Goal: Book appointment/travel/reservation

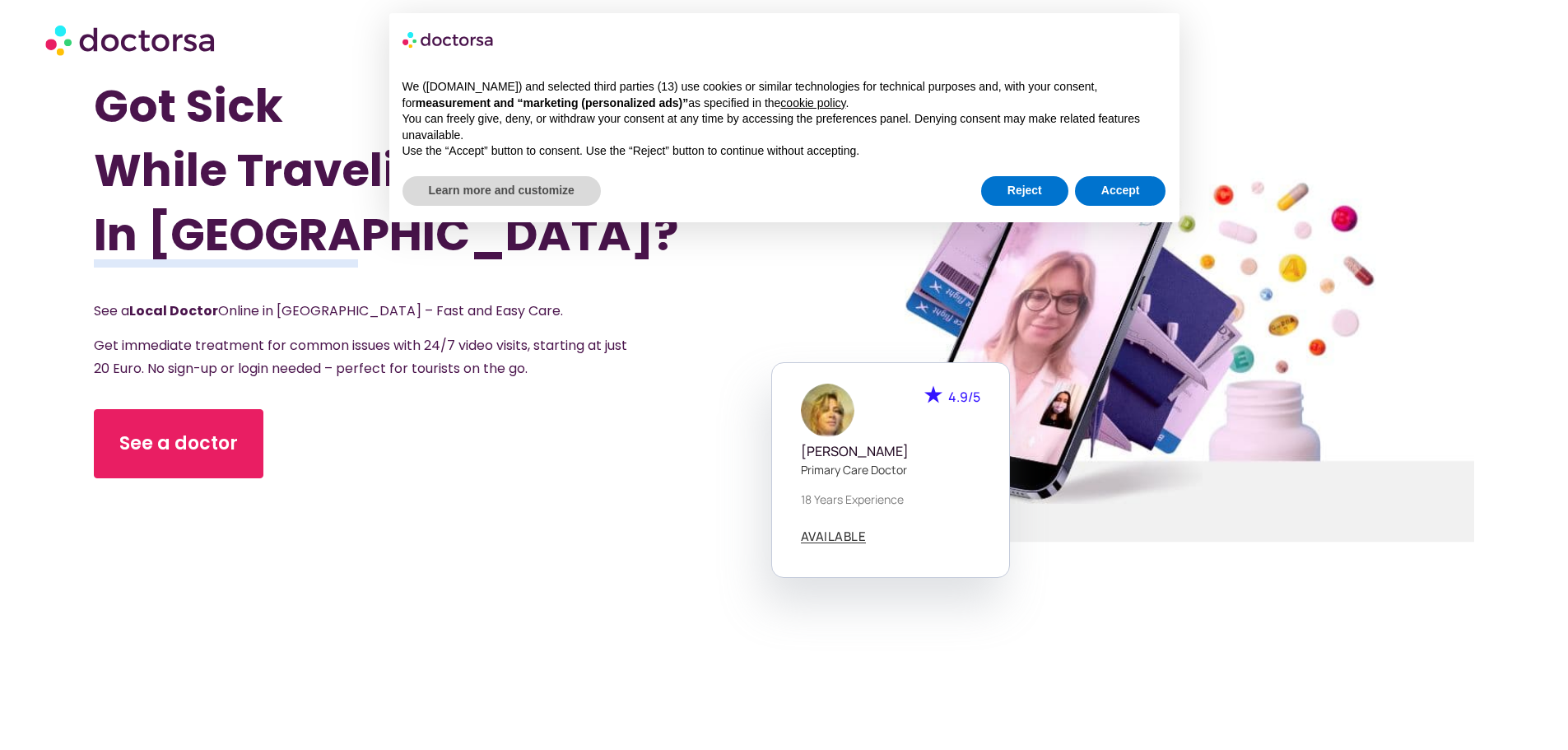
scroll to position [330, 0]
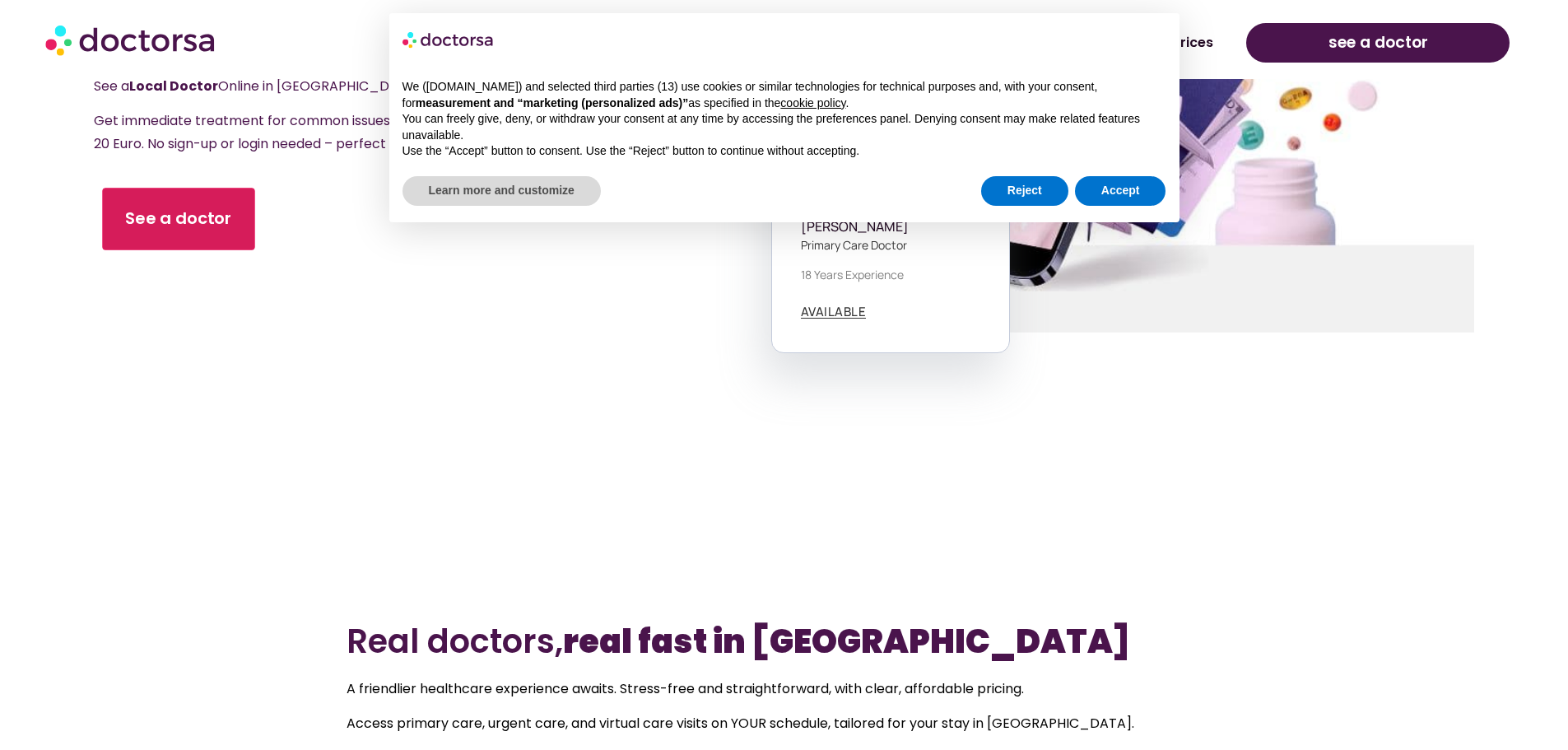
click at [184, 233] on link "See a doctor" at bounding box center [179, 219] width 152 height 62
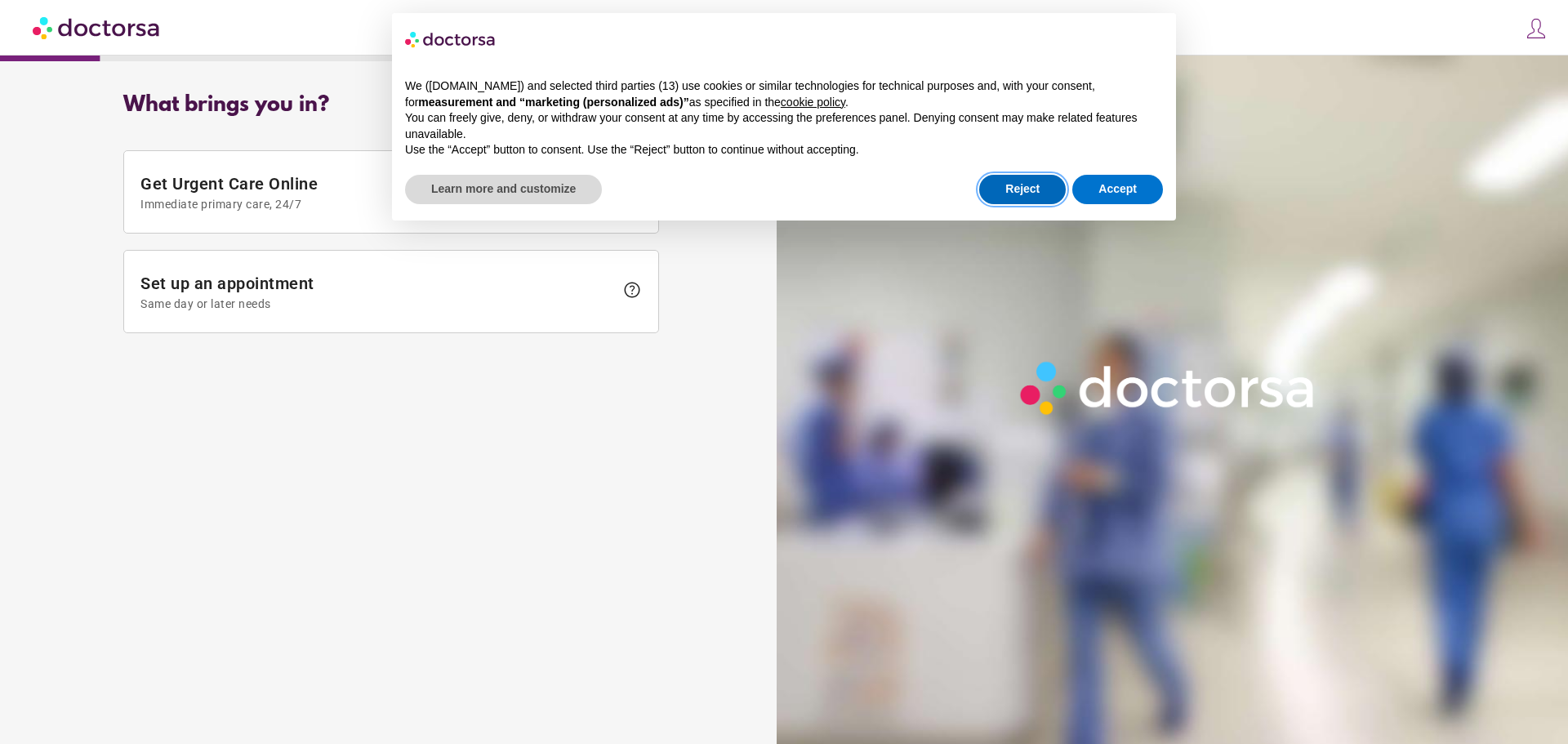
click at [1054, 187] on button "Reject" at bounding box center [1022, 189] width 86 height 29
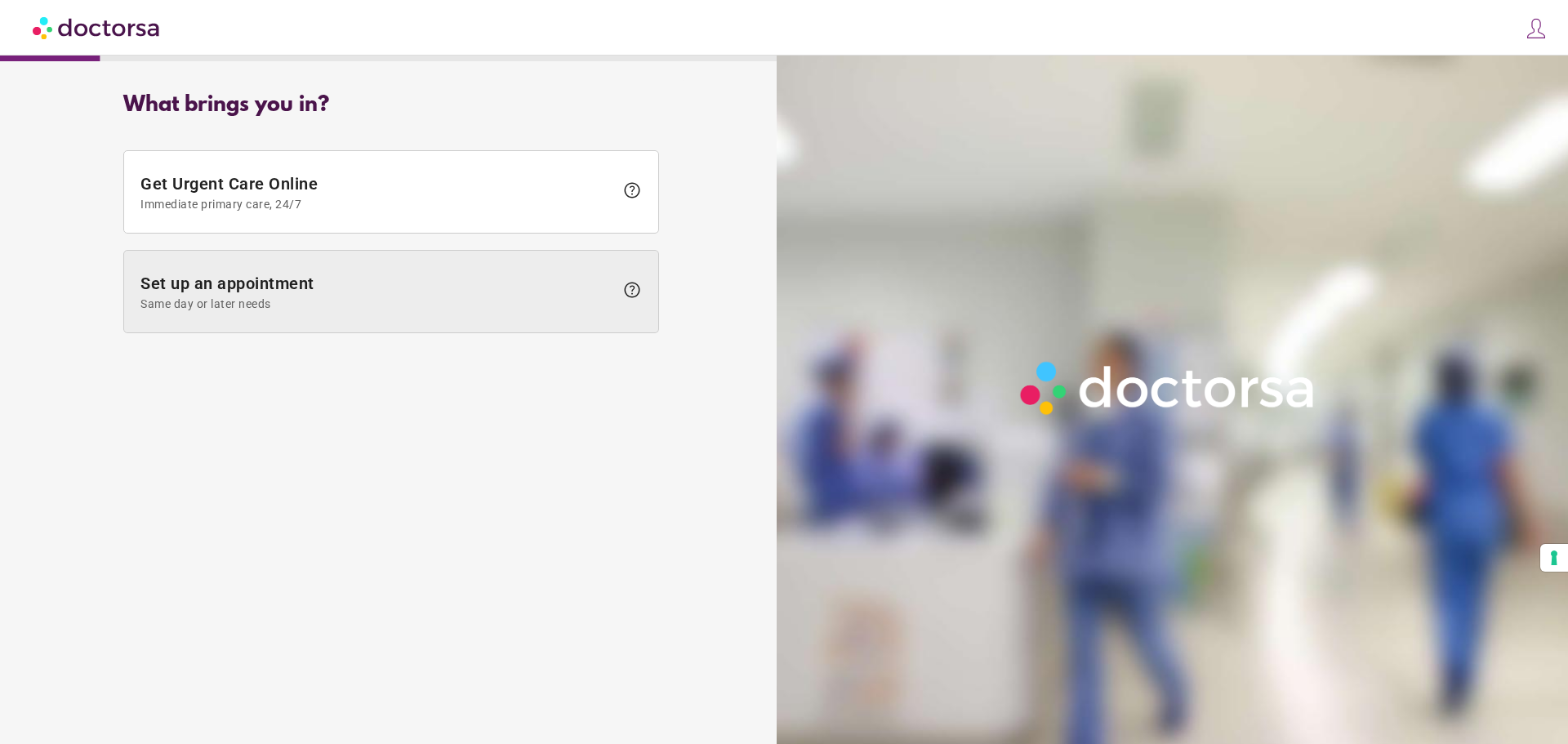
click at [512, 283] on span "Set up an appointment Same day or later needs" at bounding box center [376, 292] width 473 height 37
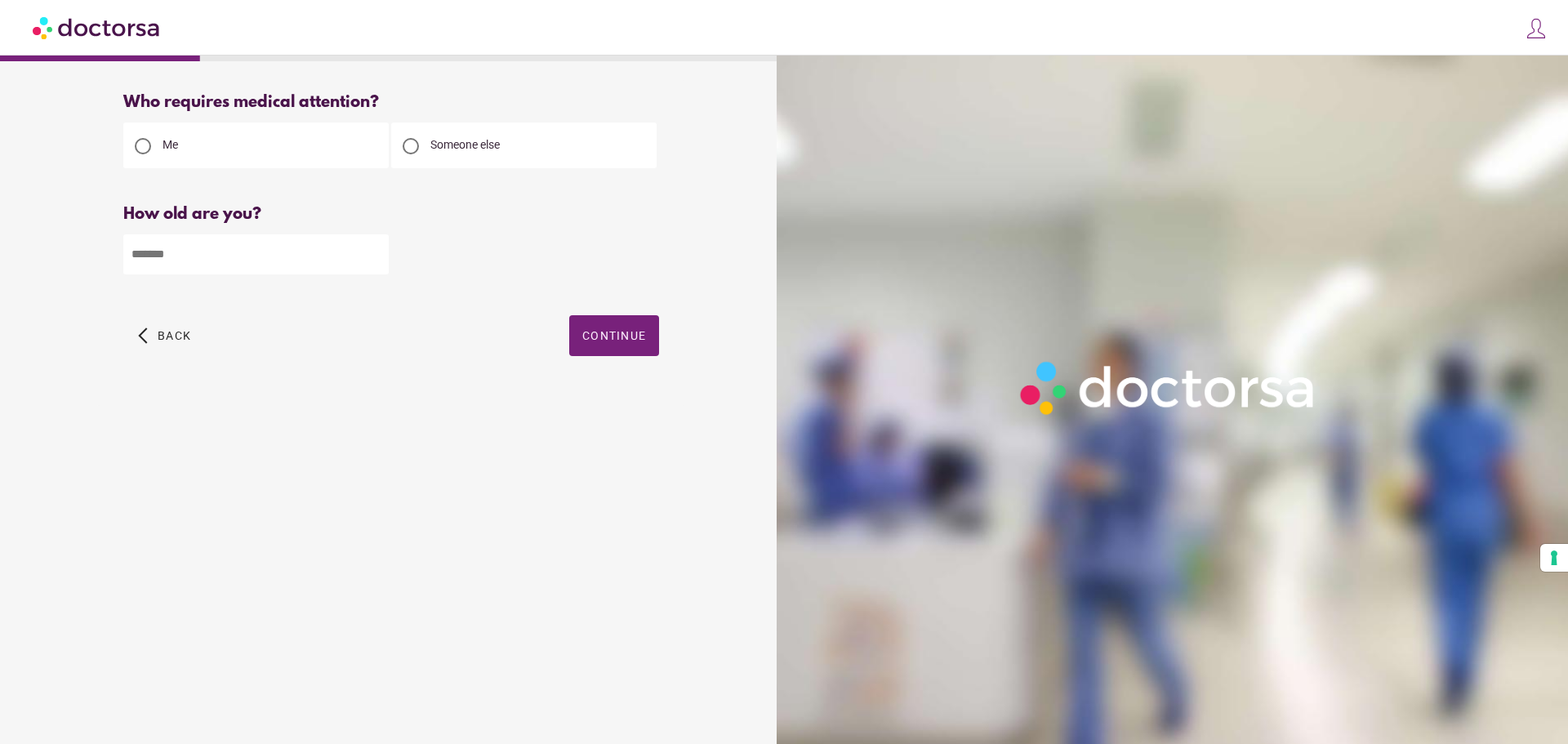
click at [300, 256] on input "number" at bounding box center [256, 254] width 265 height 40
type input "**"
click at [583, 342] on span "Continue" at bounding box center [613, 335] width 63 height 13
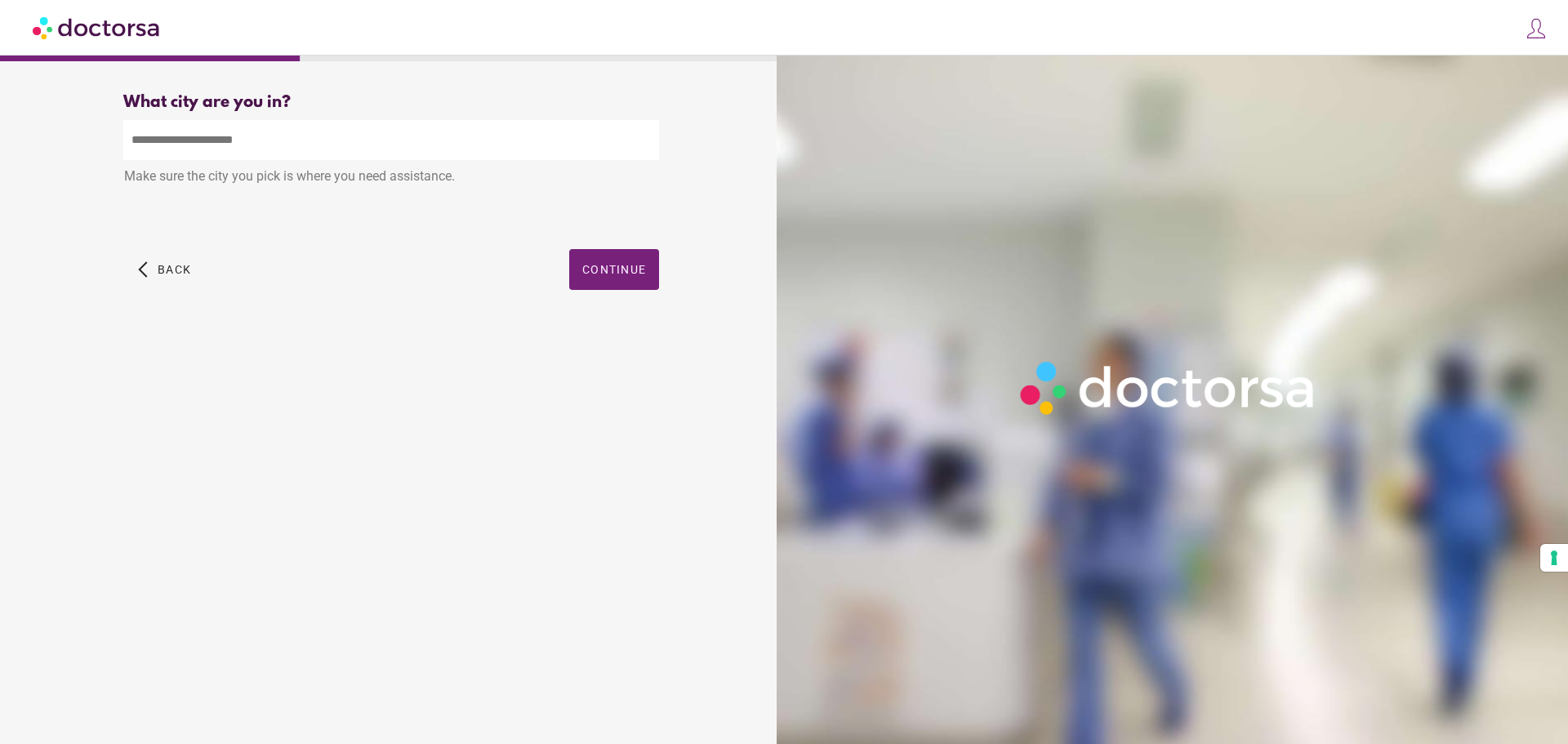
click at [297, 154] on input "text" at bounding box center [391, 139] width 536 height 40
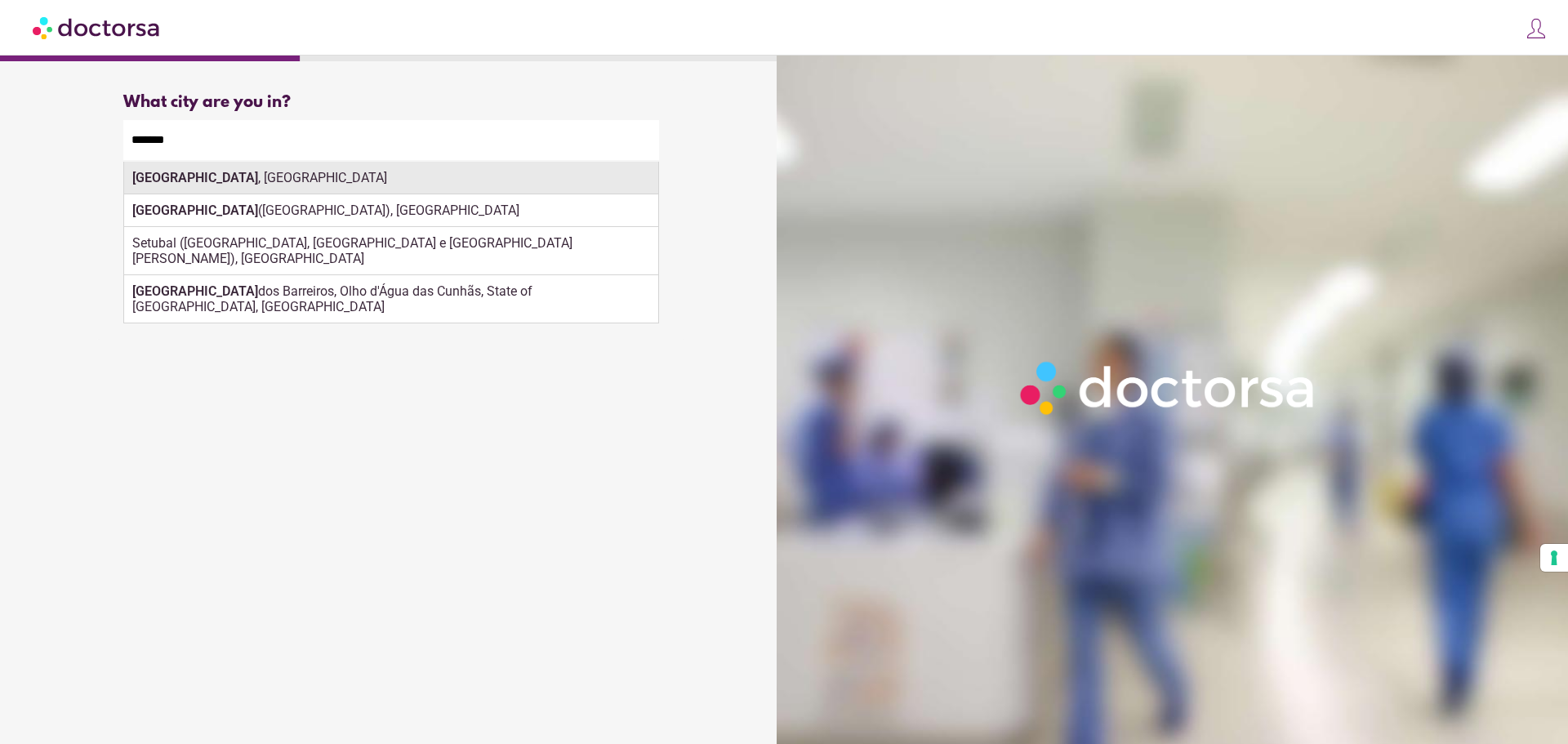
click at [271, 177] on div "[GEOGRAPHIC_DATA] , [GEOGRAPHIC_DATA]" at bounding box center [391, 177] width 534 height 33
type input "**********"
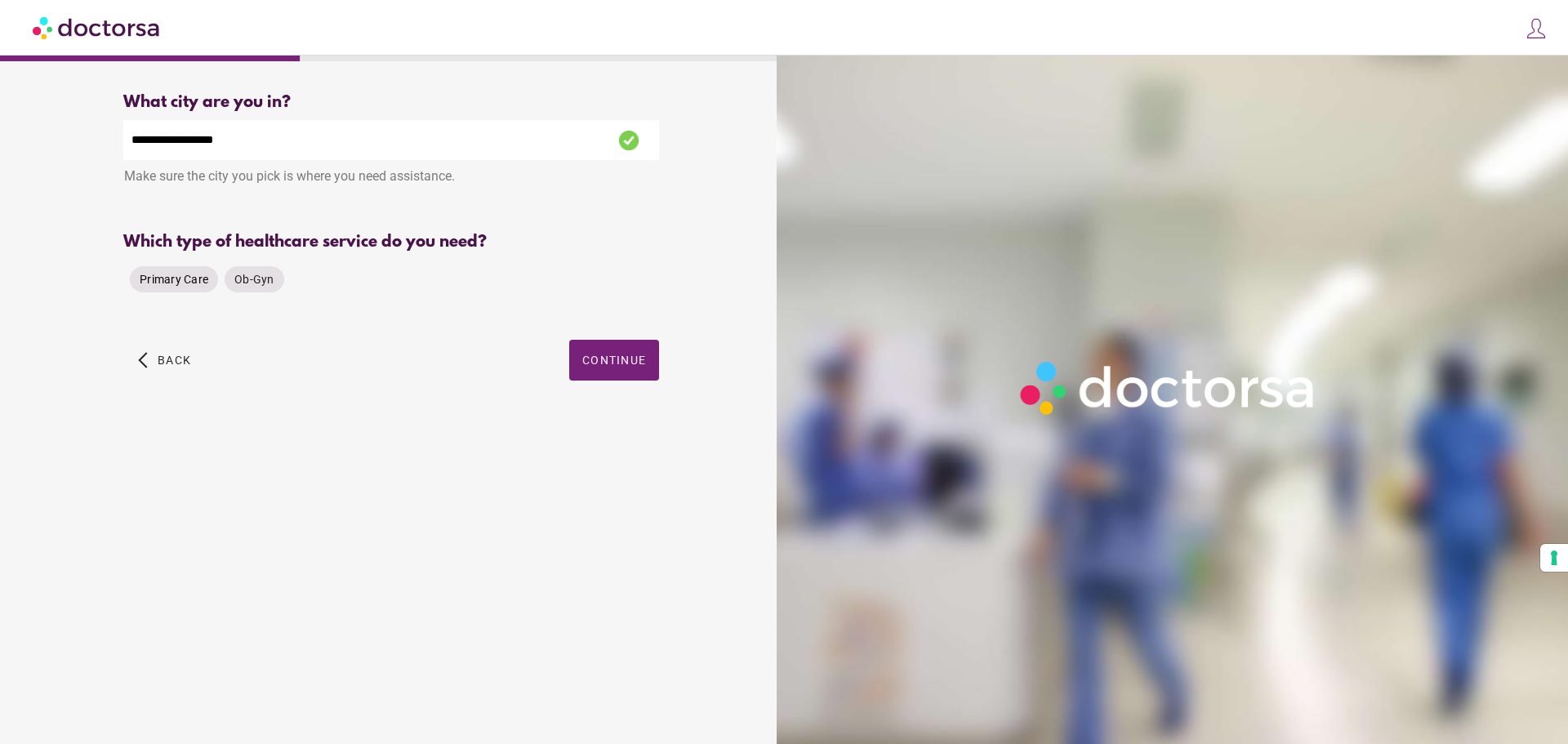
click at [172, 285] on span "Primary Care" at bounding box center [174, 279] width 69 height 13
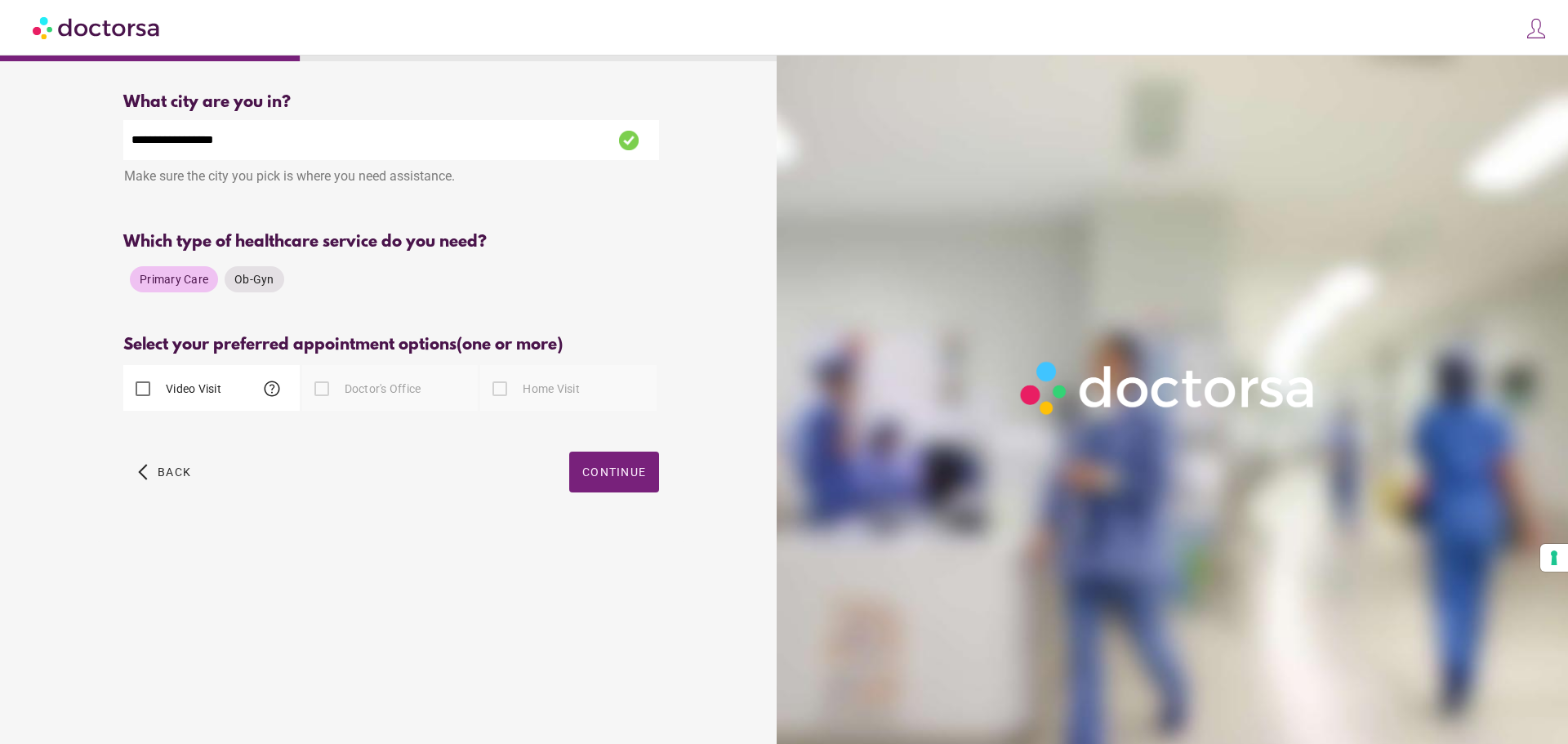
click at [386, 397] on label "Doctor's Office" at bounding box center [381, 389] width 80 height 17
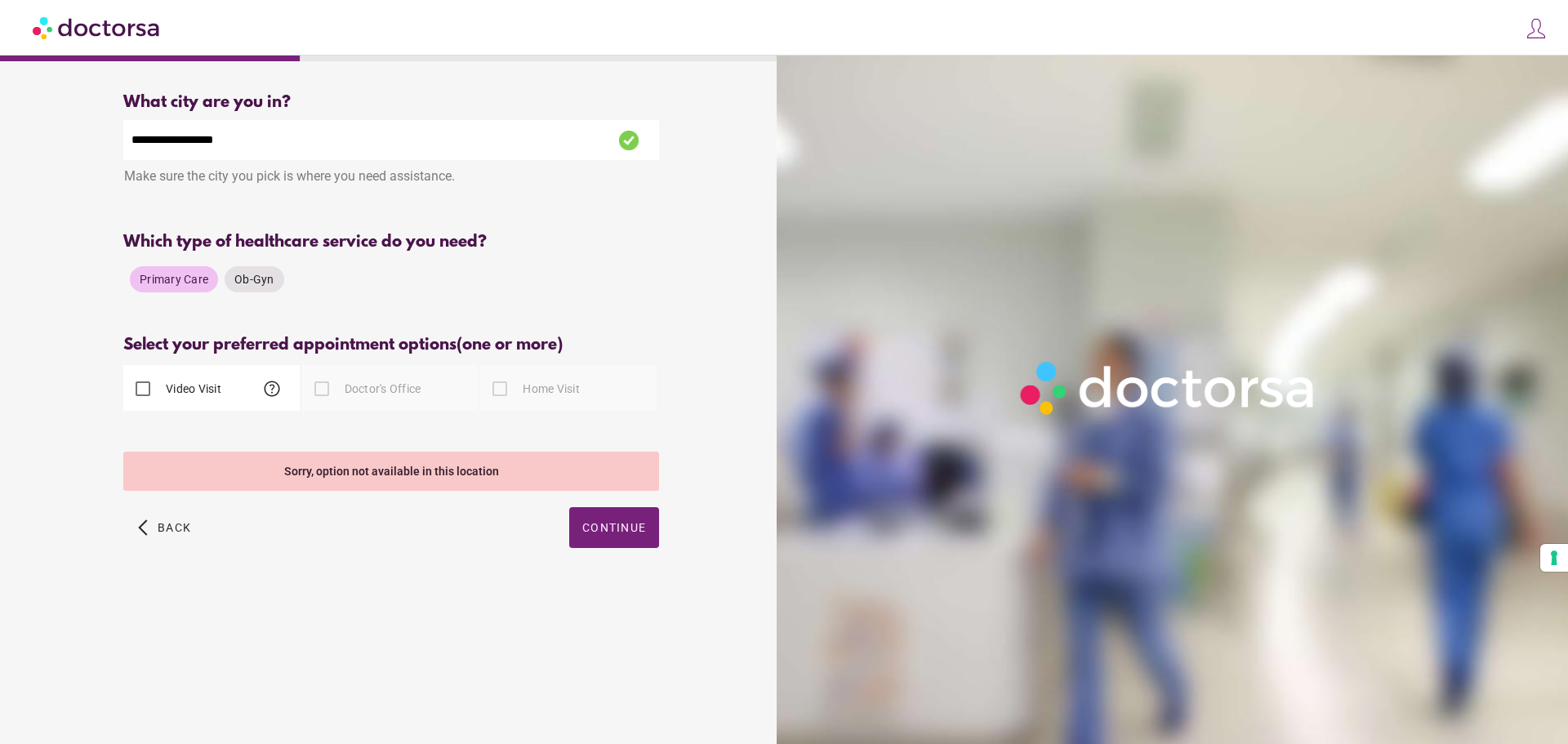
click at [276, 388] on span "help" at bounding box center [271, 389] width 19 height 19
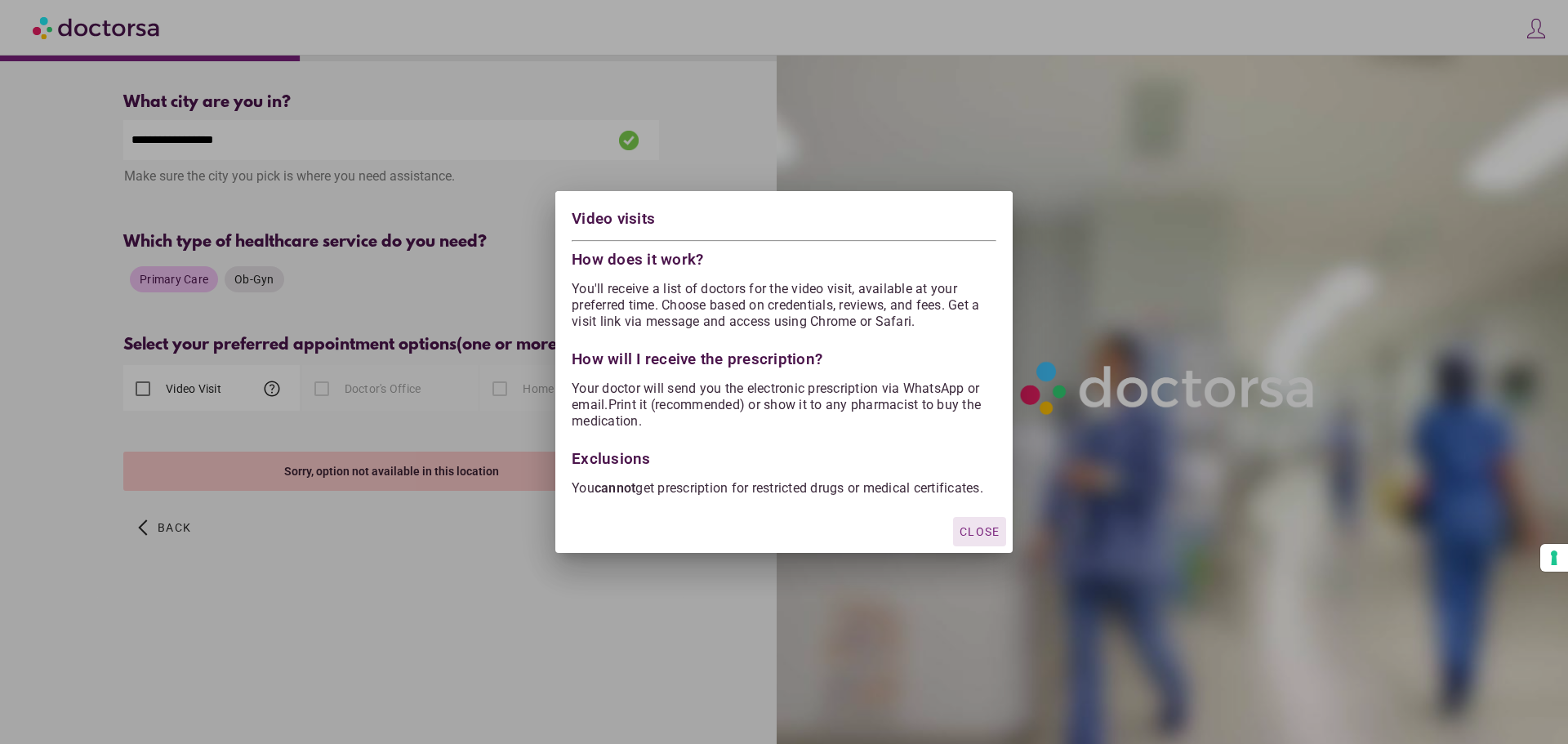
click at [988, 528] on div "button" at bounding box center [979, 531] width 53 height 29
